Goal: Find specific page/section: Find specific page/section

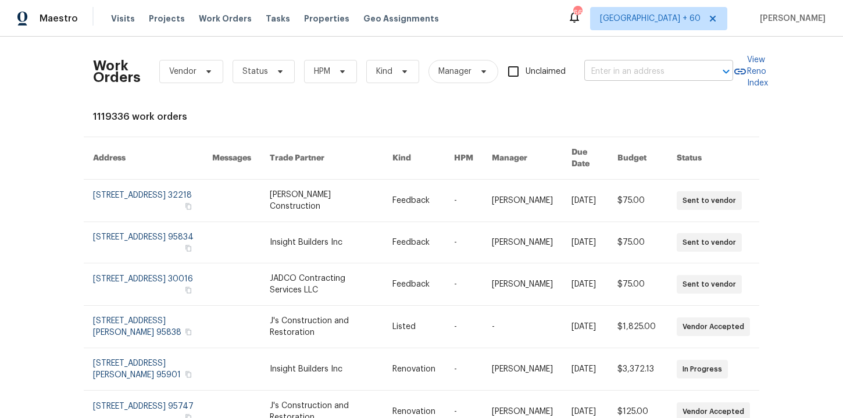
click at [642, 67] on input "text" at bounding box center [643, 72] width 116 height 18
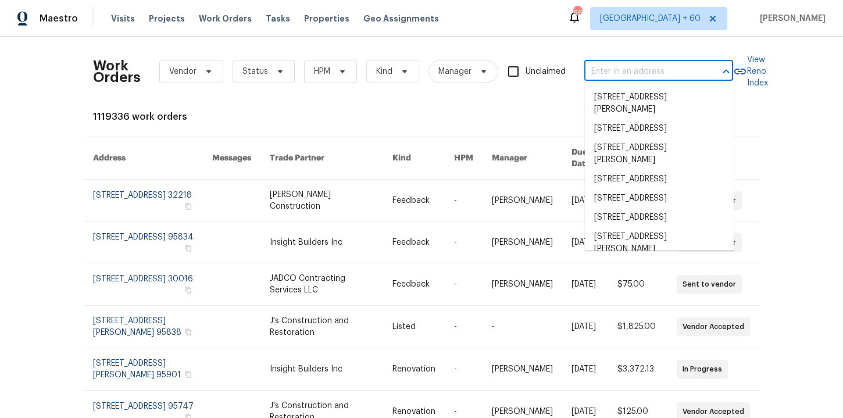
paste input "[STREET_ADDRESS]"
type input "[STREET_ADDRESS]"
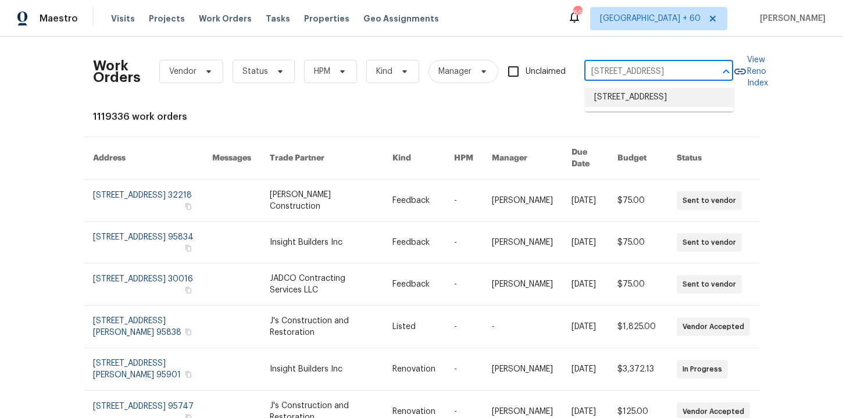
click at [650, 99] on li "[STREET_ADDRESS]" at bounding box center [659, 97] width 149 height 19
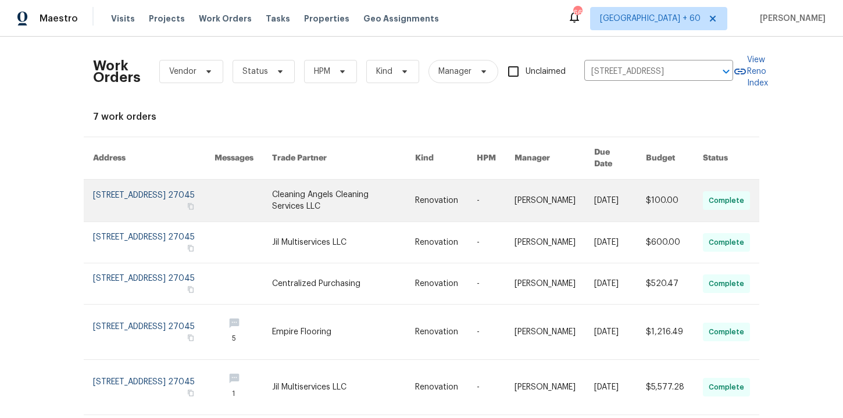
click at [142, 180] on link at bounding box center [154, 201] width 122 height 42
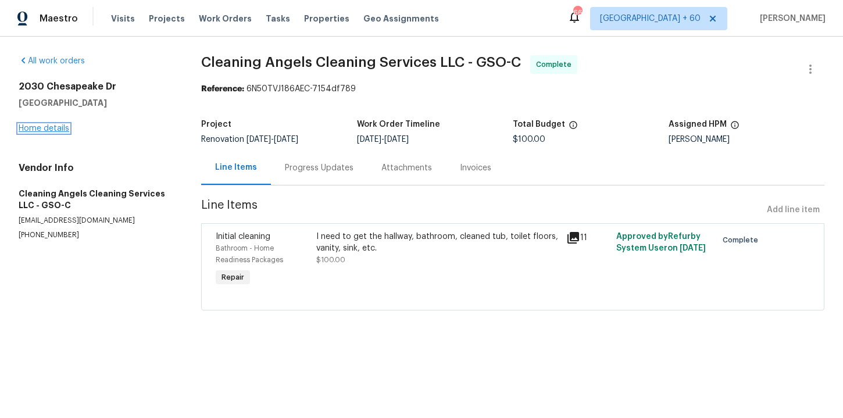
click at [52, 127] on link "Home details" at bounding box center [44, 128] width 51 height 8
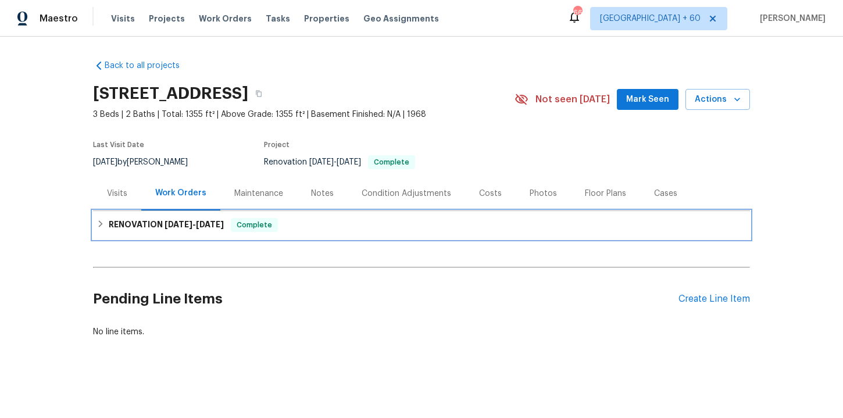
click at [216, 227] on span "[DATE]" at bounding box center [210, 224] width 28 height 8
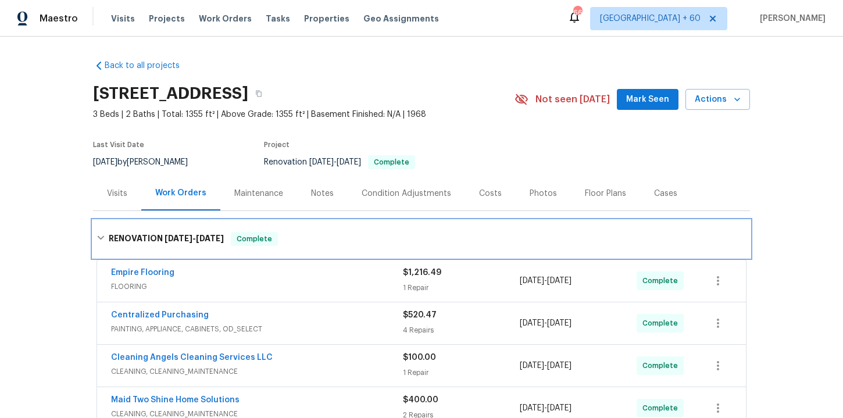
scroll to position [210, 0]
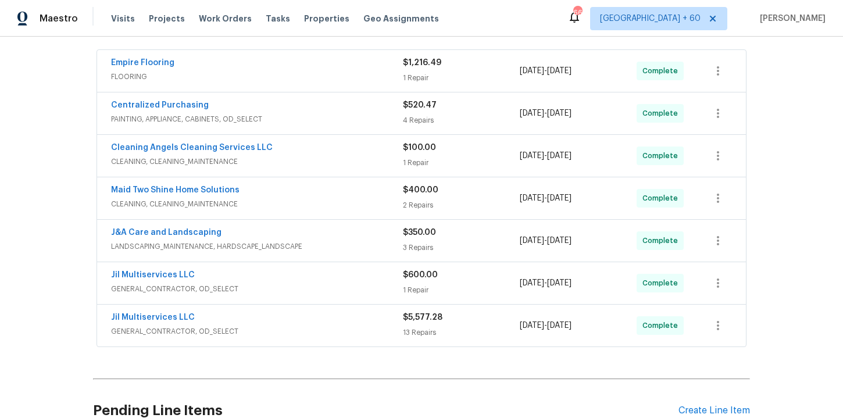
click at [325, 325] on div "Jil Multiservices LLC" at bounding box center [257, 319] width 292 height 14
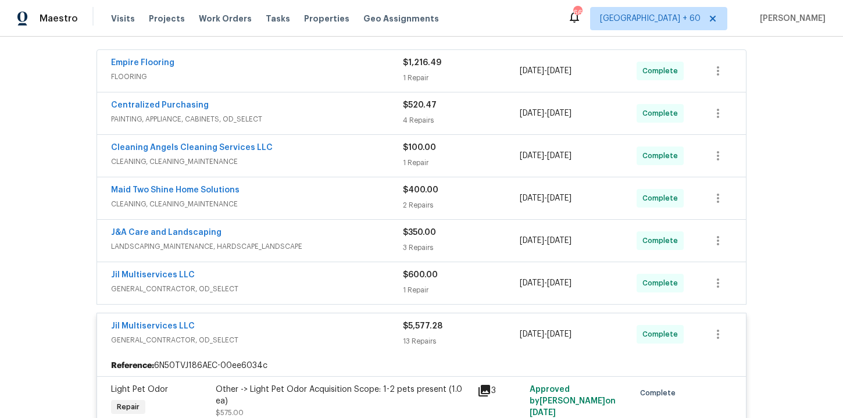
click at [318, 282] on div "Jil Multiservices LLC" at bounding box center [257, 276] width 292 height 14
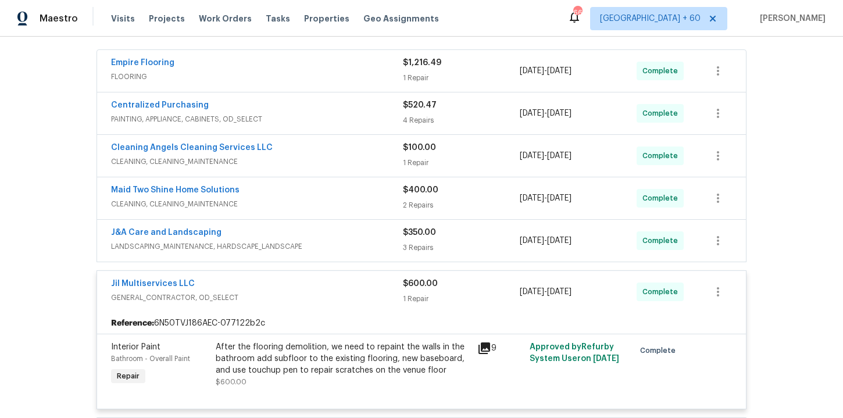
click at [338, 237] on div "J&A Care and Landscaping" at bounding box center [257, 234] width 292 height 14
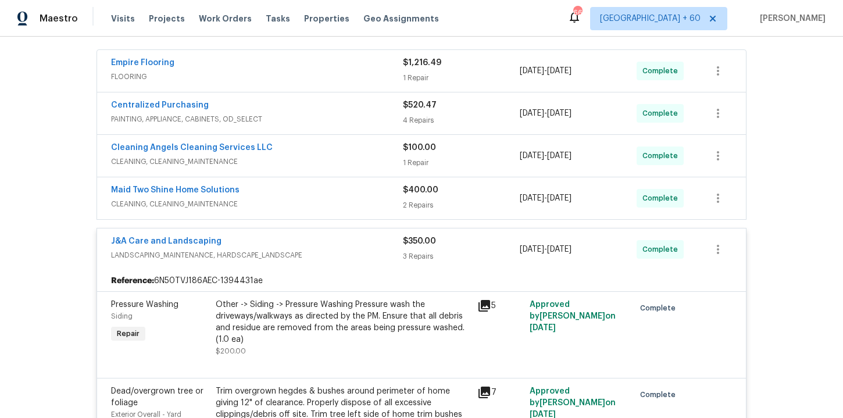
click at [336, 198] on span "CLEANING, CLEANING_MAINTENANCE" at bounding box center [257, 204] width 292 height 12
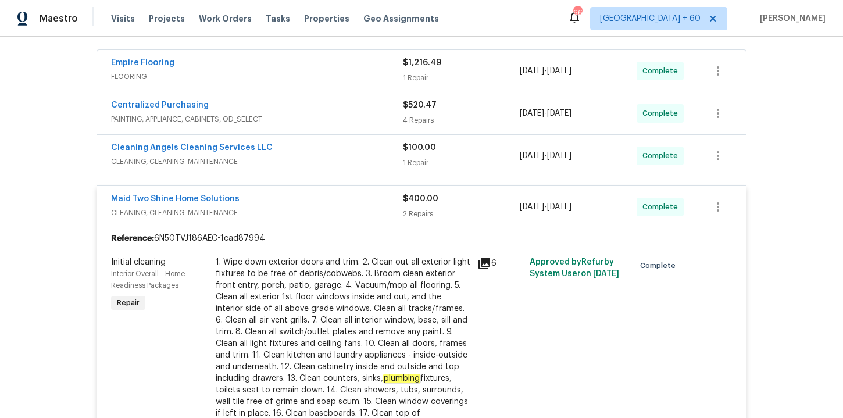
click at [331, 152] on div "Cleaning Angels Cleaning Services LLC" at bounding box center [257, 149] width 292 height 14
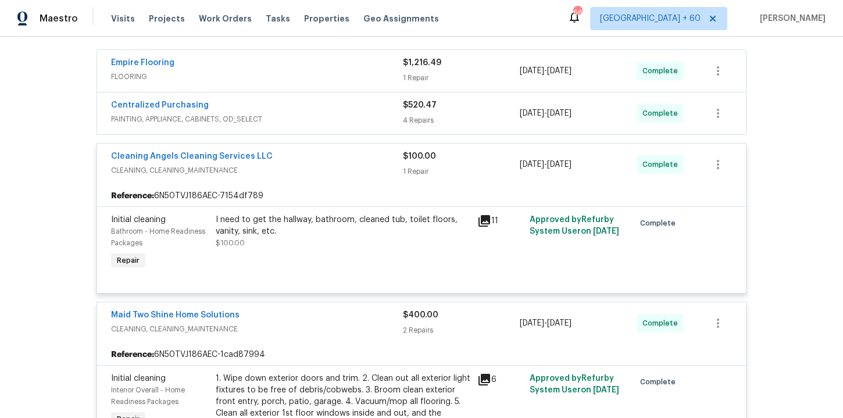
click at [350, 115] on span "PAINTING, APPLIANCE, CABINETS, OD_SELECT" at bounding box center [257, 119] width 292 height 12
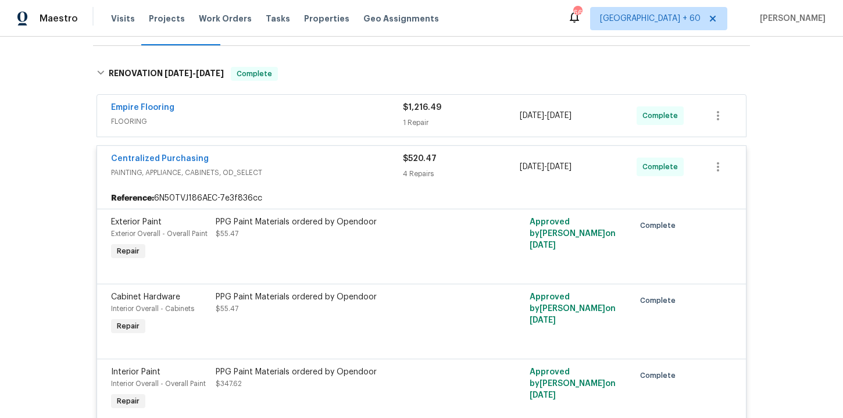
scroll to position [156, 0]
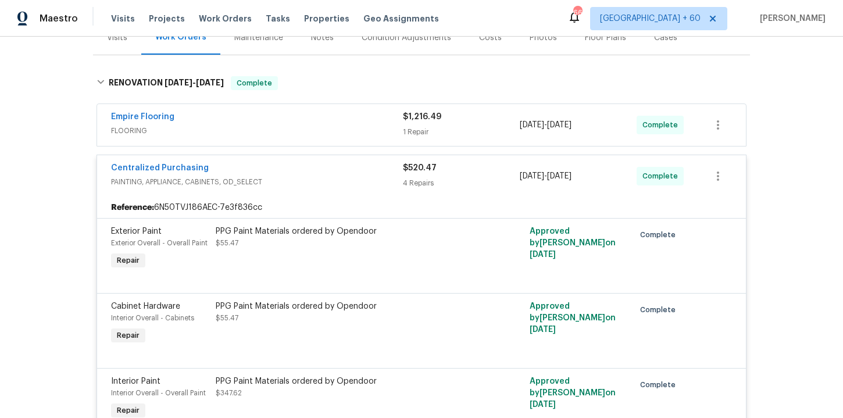
click at [336, 134] on span "FLOORING" at bounding box center [257, 131] width 292 height 12
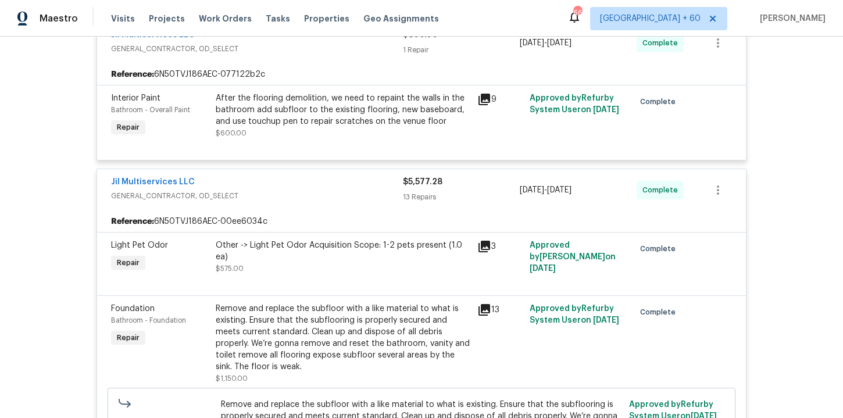
scroll to position [2193, 0]
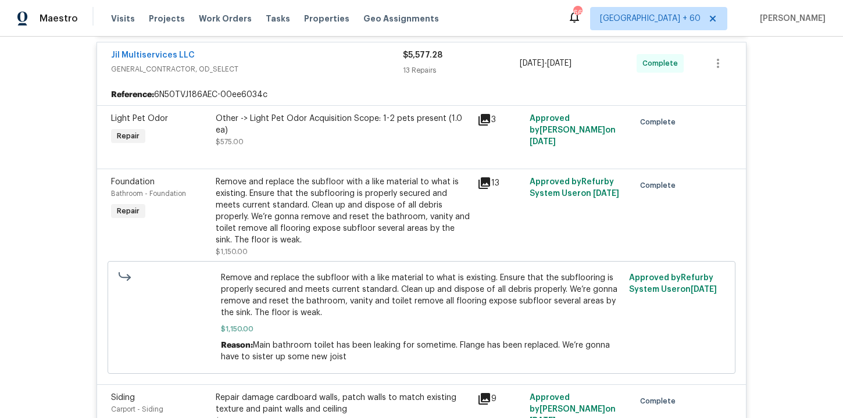
click at [335, 198] on div "Remove and replace the subfloor with a like material to what is existing. Ensur…" at bounding box center [343, 211] width 255 height 70
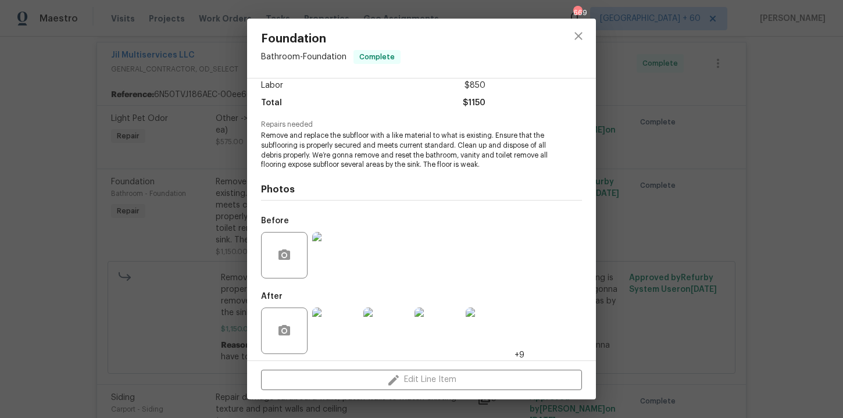
scroll to position [88, 0]
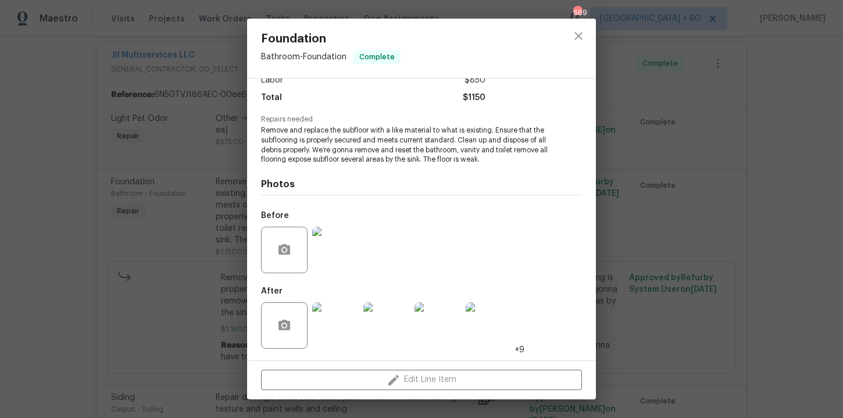
click at [330, 245] on img at bounding box center [335, 250] width 47 height 47
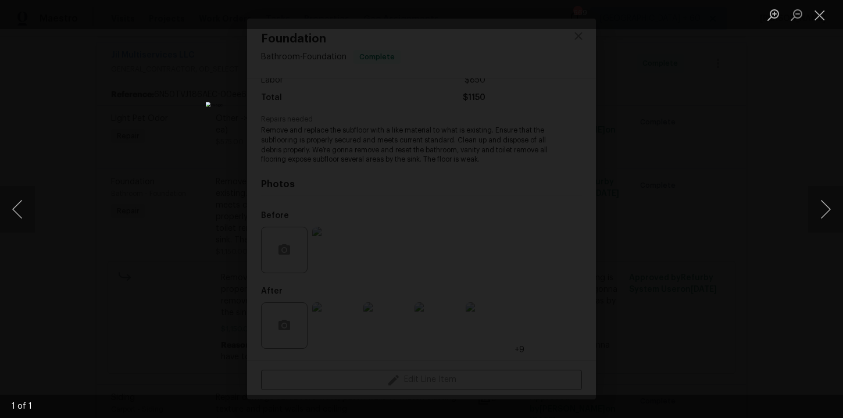
click at [667, 222] on div "Lightbox" at bounding box center [421, 209] width 843 height 418
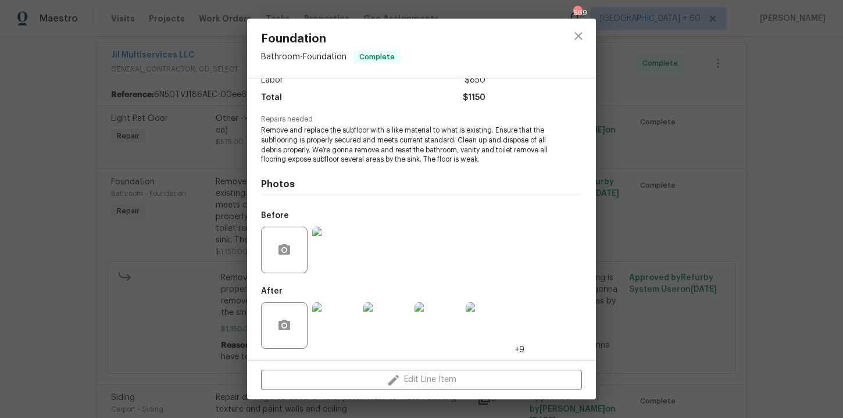
click at [188, 199] on div "Foundation Bathroom - Foundation Complete Vendor Jil Multiservices LLC Account …" at bounding box center [421, 209] width 843 height 418
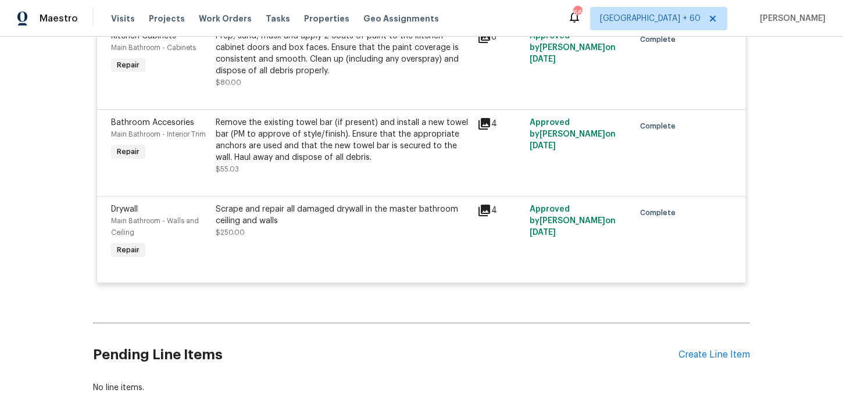
scroll to position [3425, 0]
click at [229, 18] on span "Work Orders" at bounding box center [225, 19] width 53 height 12
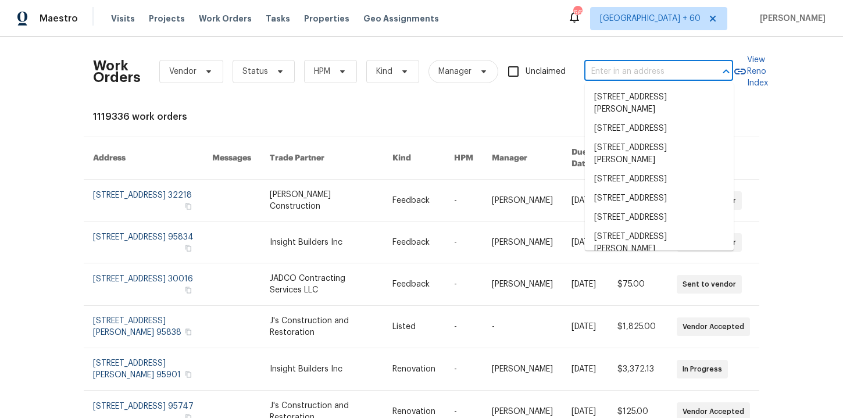
click at [613, 66] on input "text" at bounding box center [643, 72] width 116 height 18
paste input "[STREET_ADDRESS]"
type input "[STREET_ADDRESS]"
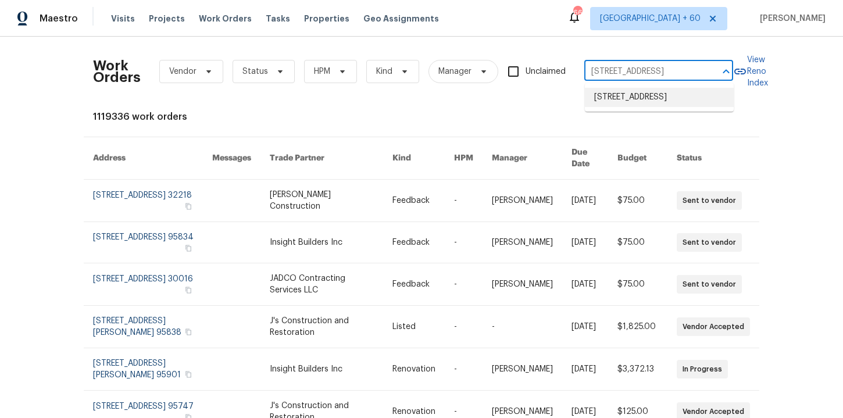
click at [632, 104] on li "[STREET_ADDRESS]" at bounding box center [659, 97] width 149 height 19
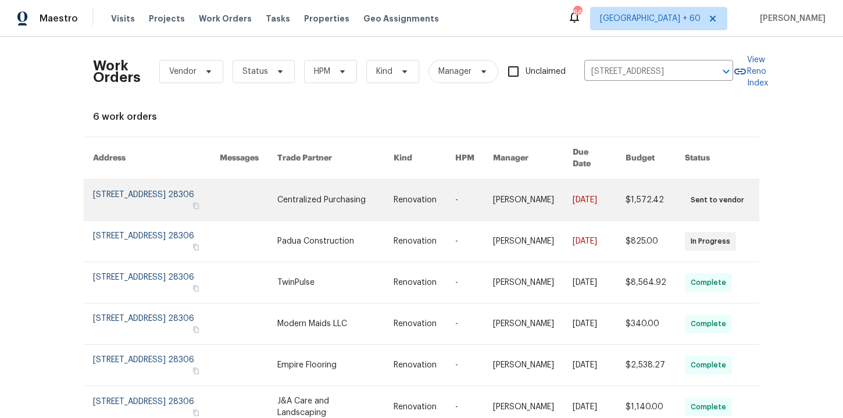
click at [151, 201] on link at bounding box center [156, 200] width 127 height 41
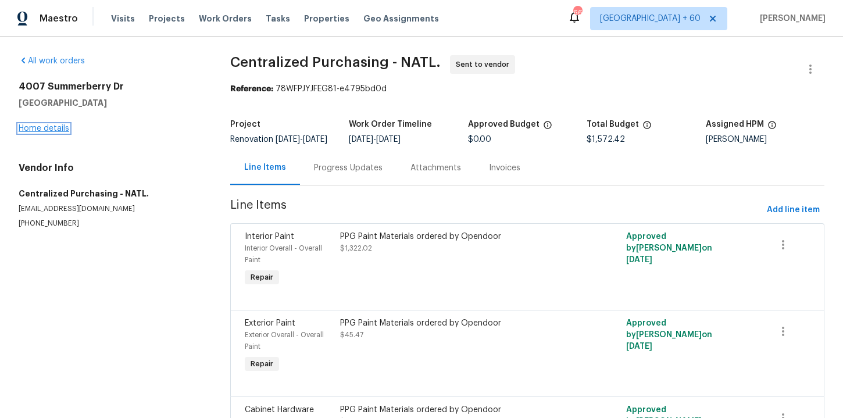
click at [58, 129] on link "Home details" at bounding box center [44, 128] width 51 height 8
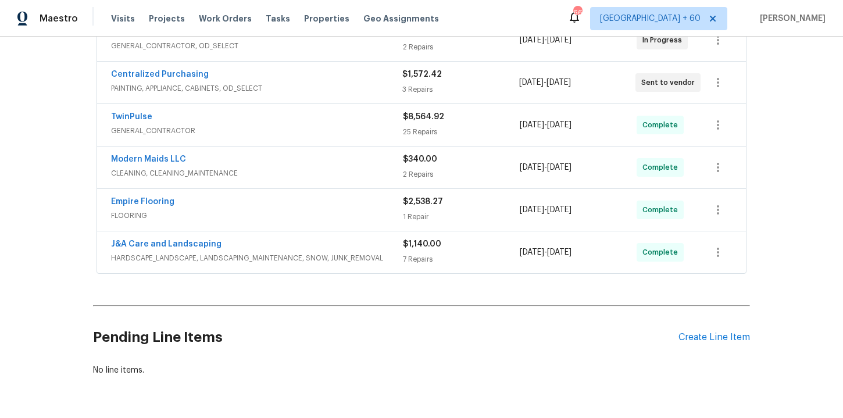
scroll to position [278, 0]
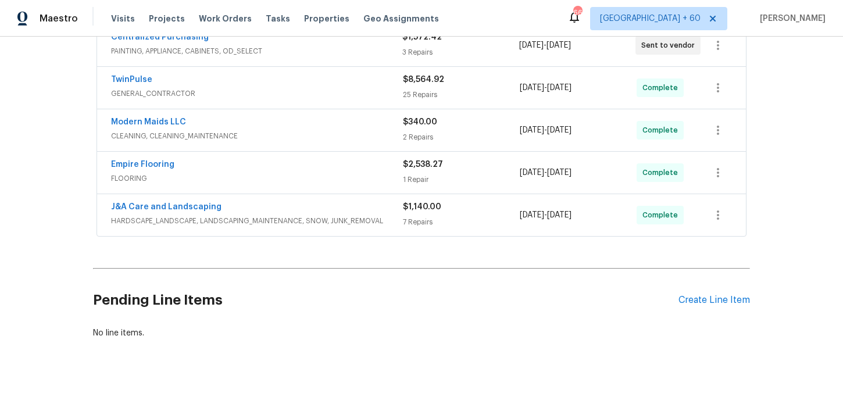
click at [344, 206] on div "J&A Care and Landscaping" at bounding box center [257, 208] width 292 height 14
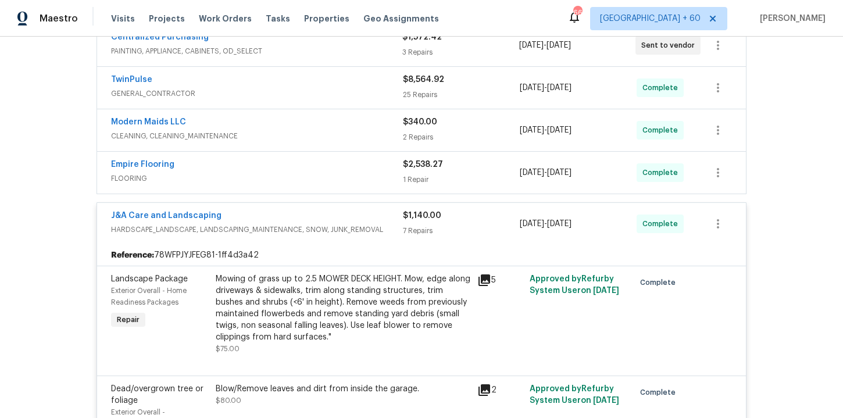
click at [322, 174] on span "FLOORING" at bounding box center [257, 179] width 292 height 12
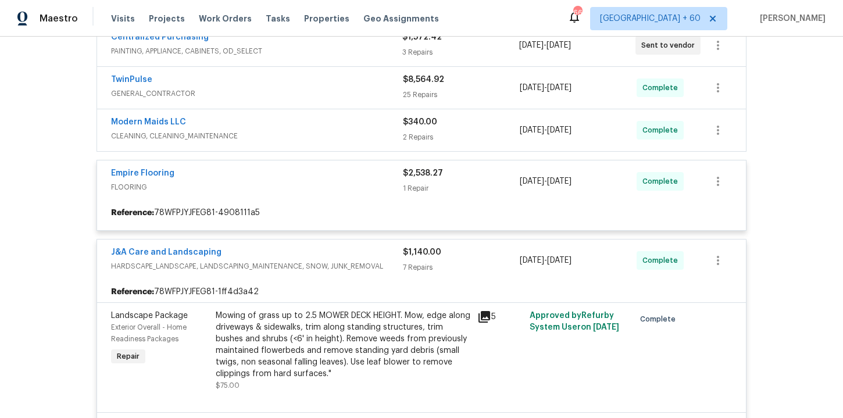
scroll to position [236, 0]
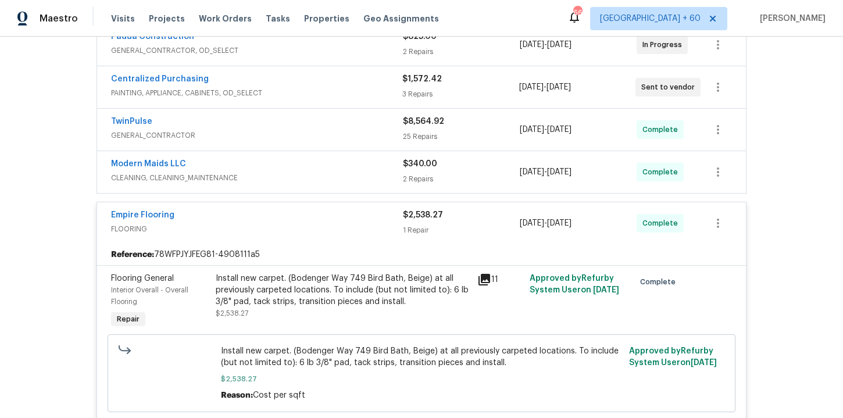
click at [334, 177] on span "CLEANING, CLEANING_MAINTENANCE" at bounding box center [257, 178] width 292 height 12
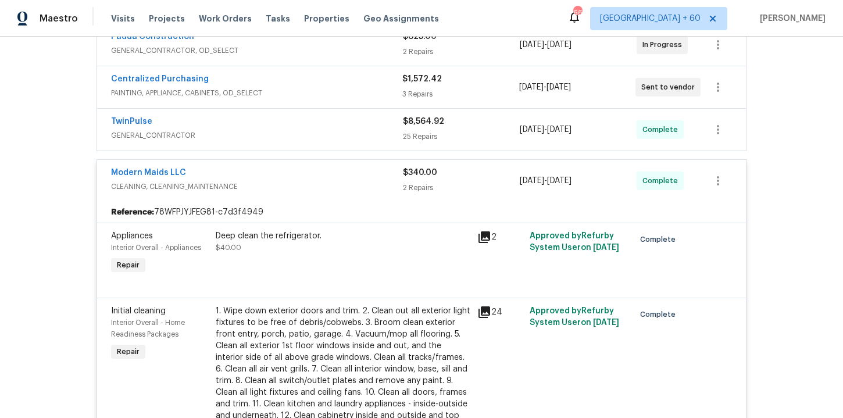
click at [314, 133] on span "GENERAL_CONTRACTOR" at bounding box center [257, 136] width 292 height 12
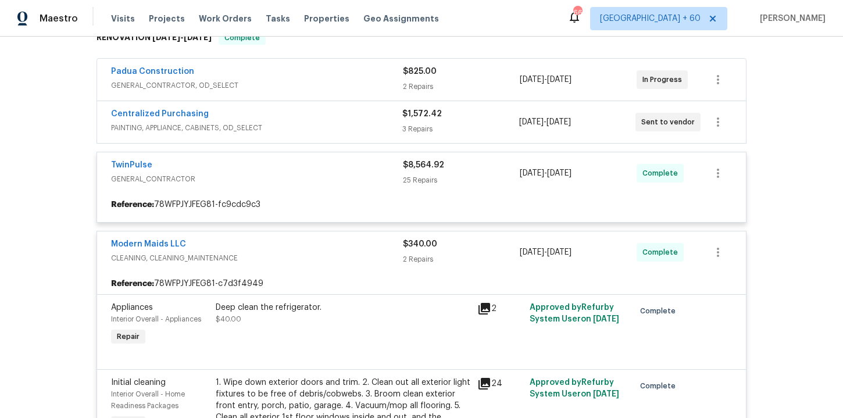
scroll to position [168, 0]
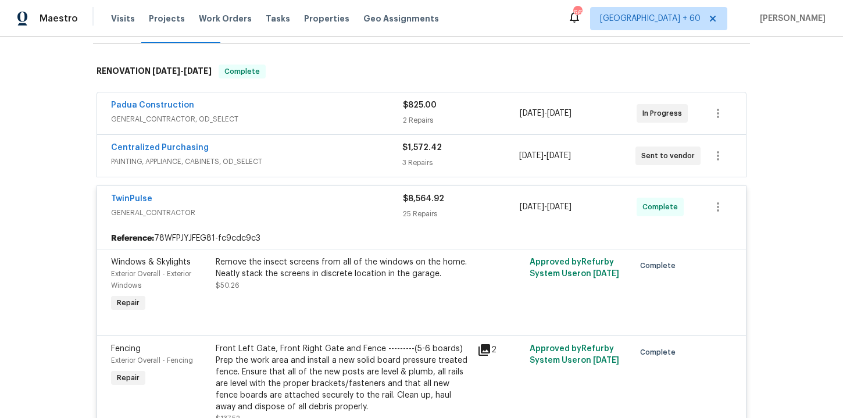
click at [317, 154] on div "Centralized Purchasing" at bounding box center [256, 149] width 291 height 14
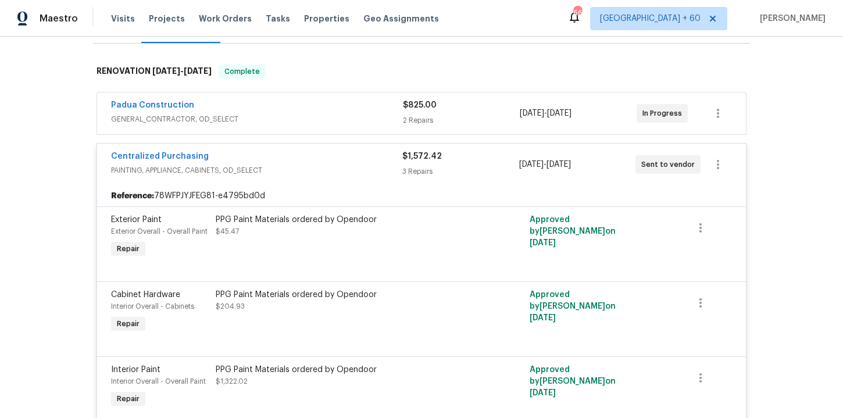
click at [311, 120] on span "GENERAL_CONTRACTOR, OD_SELECT" at bounding box center [257, 119] width 292 height 12
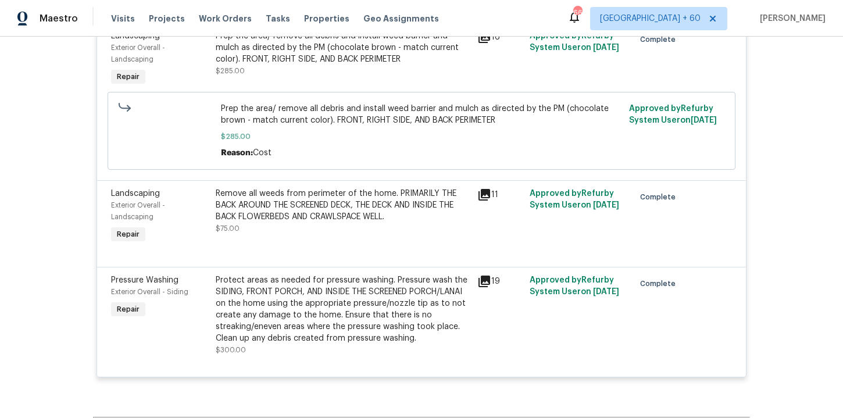
scroll to position [5128, 0]
